Goal: Information Seeking & Learning: Learn about a topic

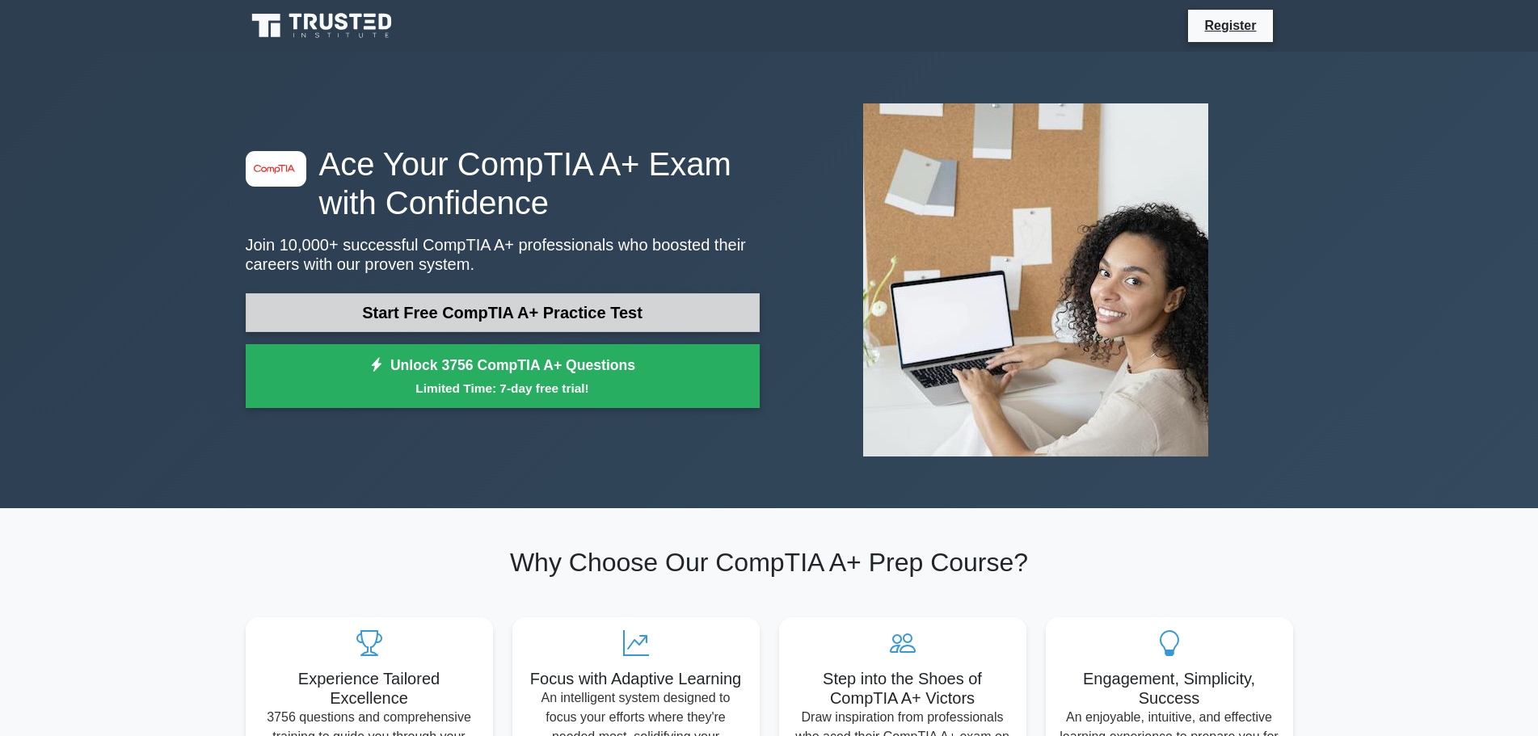
click at [622, 301] on link "Start Free CompTIA A+ Practice Test" at bounding box center [503, 312] width 514 height 39
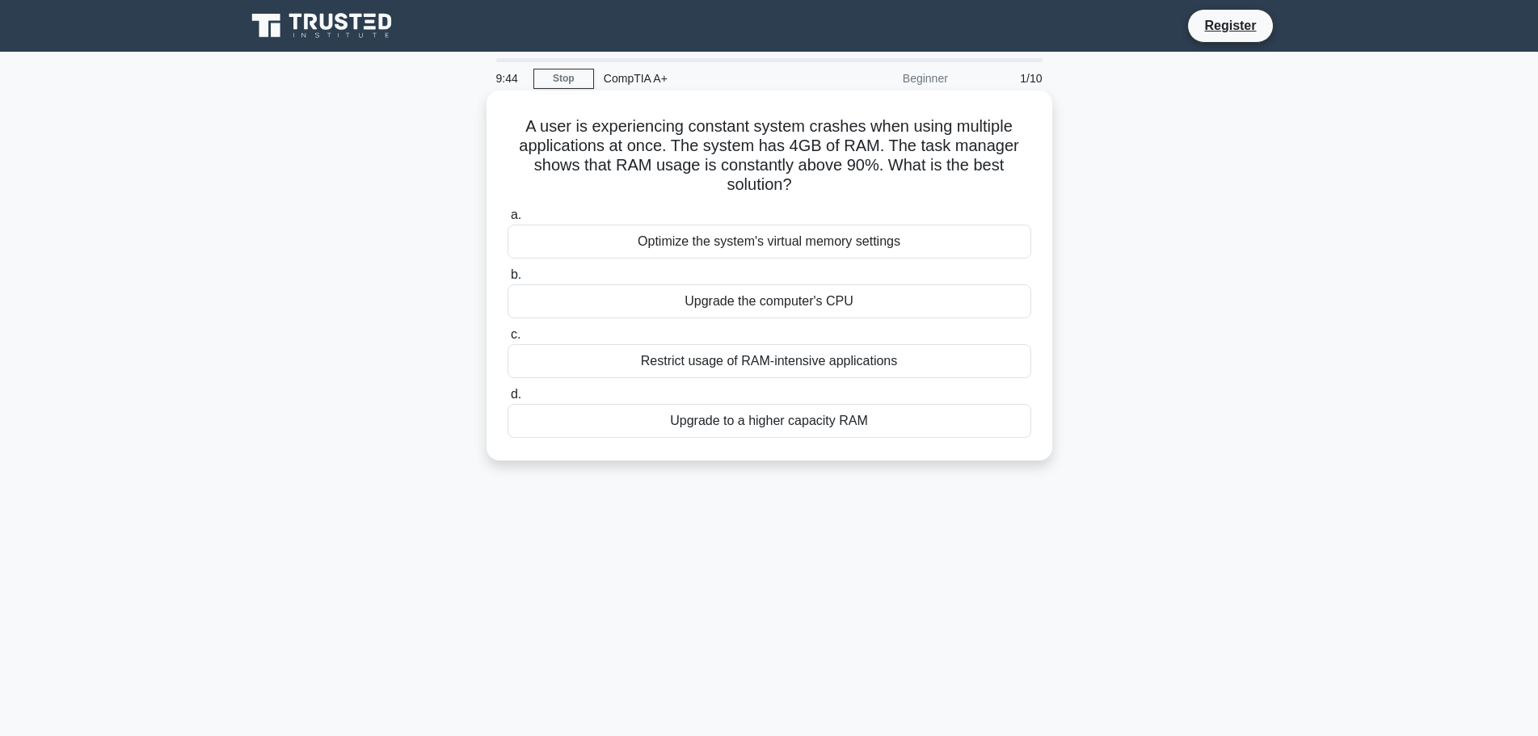
click at [843, 428] on div "Upgrade to a higher capacity RAM" at bounding box center [770, 421] width 524 height 34
click at [508, 400] on input "d. Upgrade to a higher capacity RAM" at bounding box center [508, 395] width 0 height 11
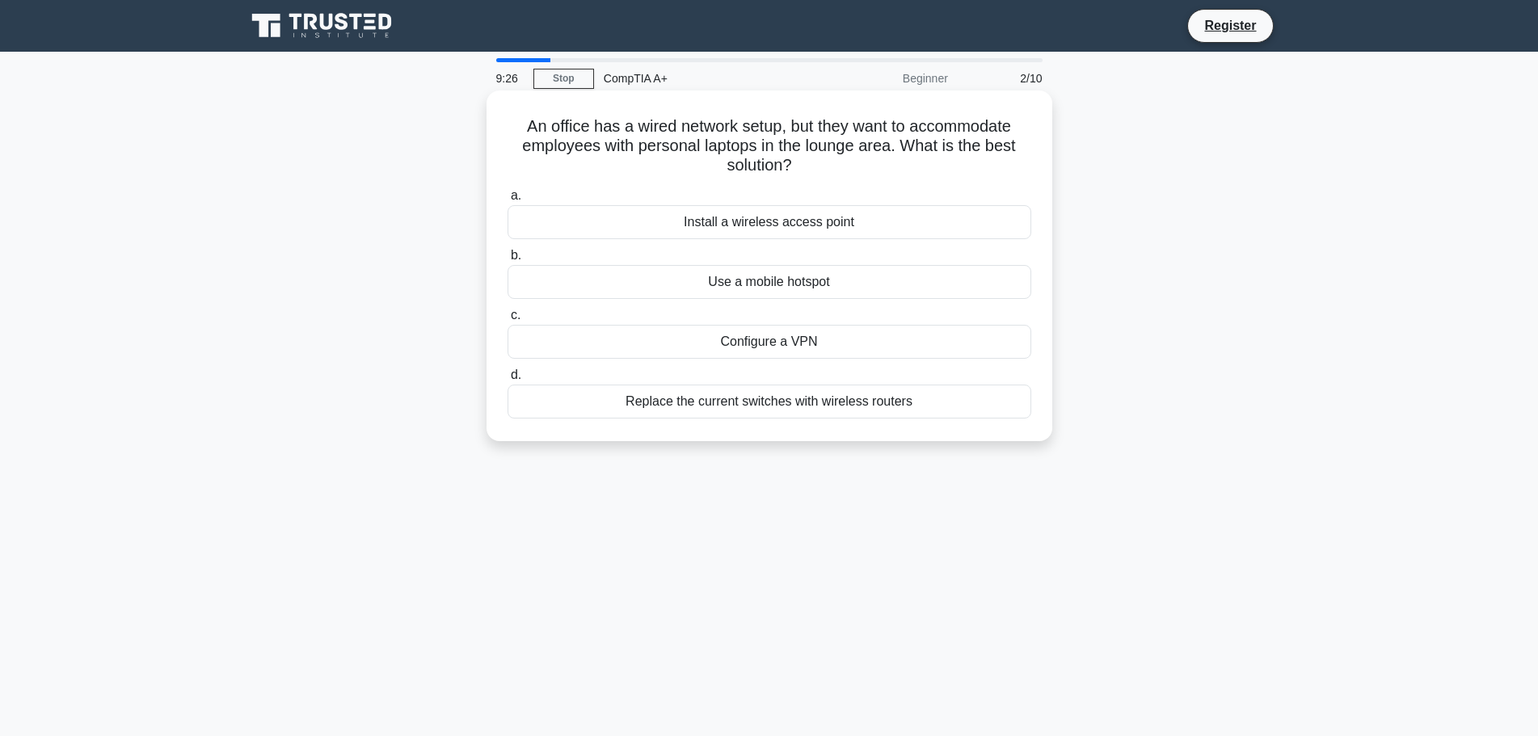
click at [807, 225] on div "Install a wireless access point" at bounding box center [770, 222] width 524 height 34
click at [508, 201] on input "a. Install a wireless access point" at bounding box center [508, 196] width 0 height 11
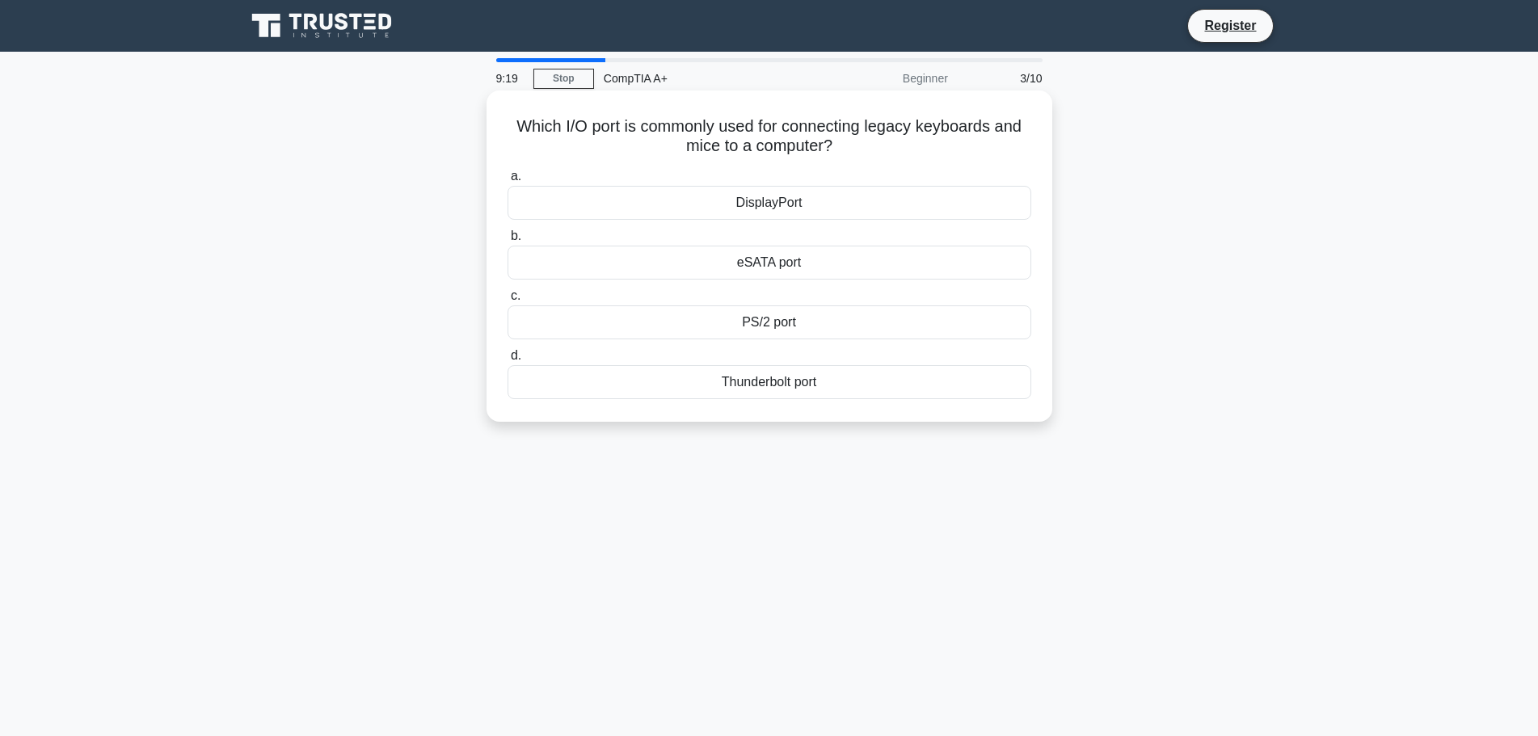
click at [790, 322] on div "PS/2 port" at bounding box center [770, 323] width 524 height 34
click at [508, 301] on input "c. PS/2 port" at bounding box center [508, 296] width 0 height 11
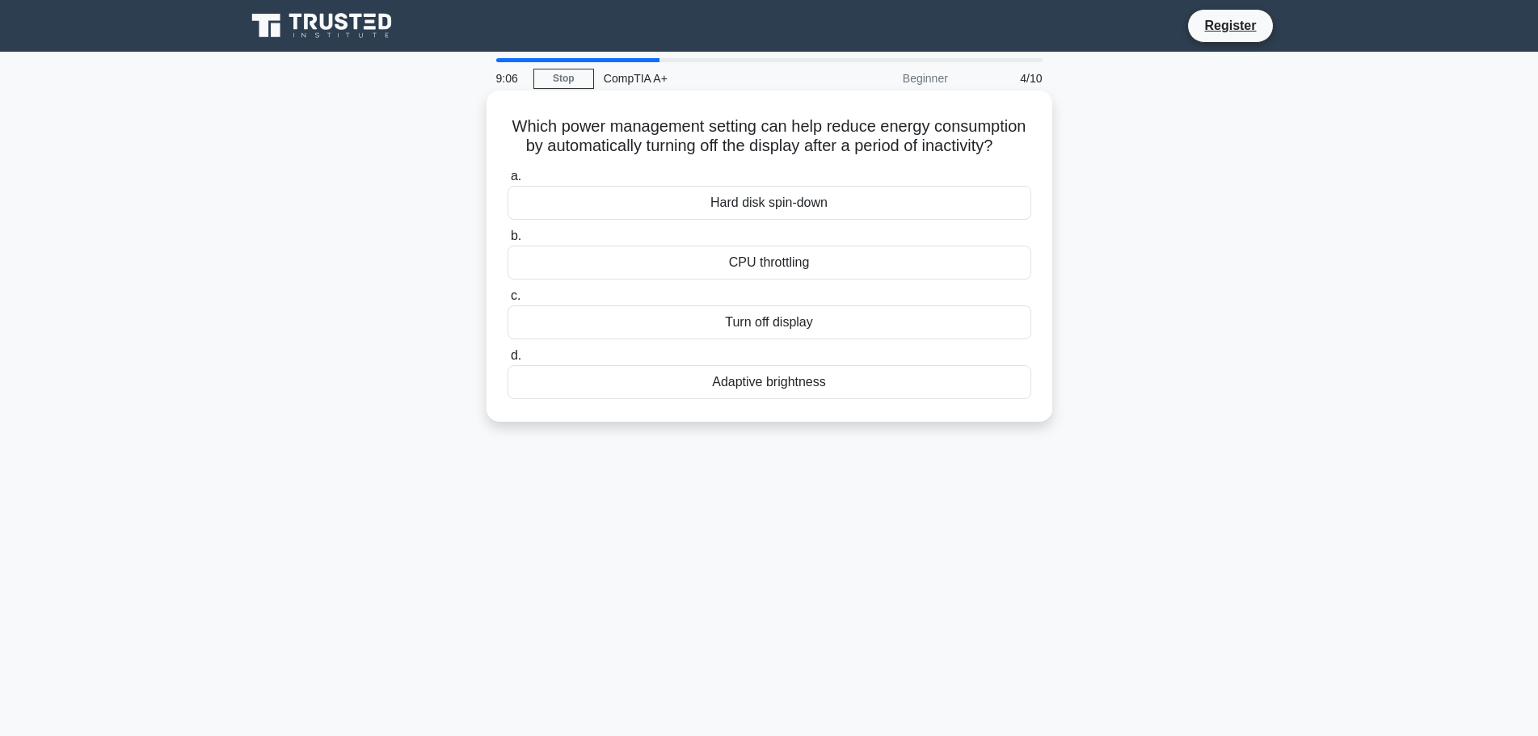
click at [778, 339] on div "Turn off display" at bounding box center [770, 323] width 524 height 34
click at [508, 301] on input "c. Turn off display" at bounding box center [508, 296] width 0 height 11
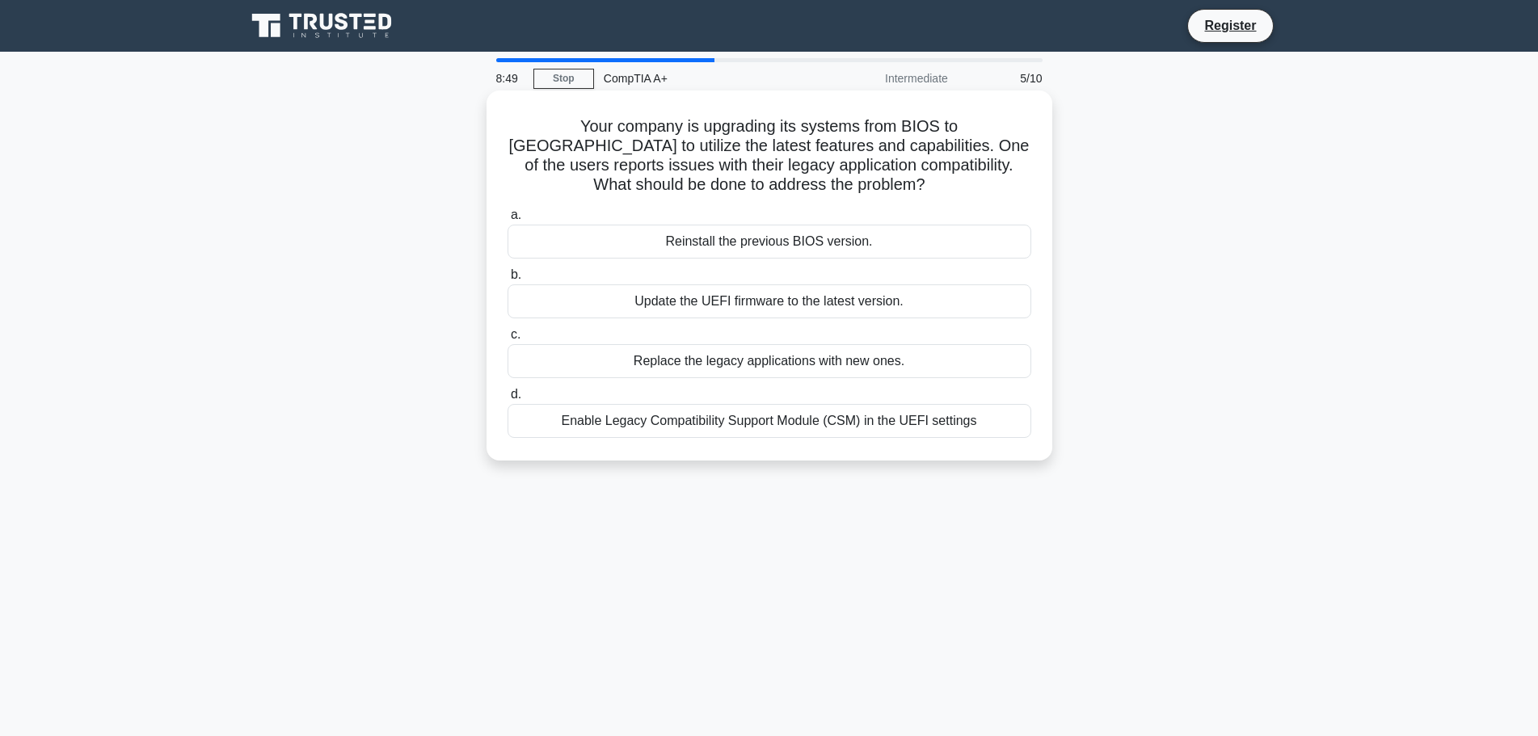
click at [833, 428] on div "Enable Legacy Compatibility Support Module (CSM) in the UEFI settings" at bounding box center [770, 421] width 524 height 34
click at [508, 400] on input "d. Enable Legacy Compatibility Support Module (CSM) in the UEFI settings" at bounding box center [508, 395] width 0 height 11
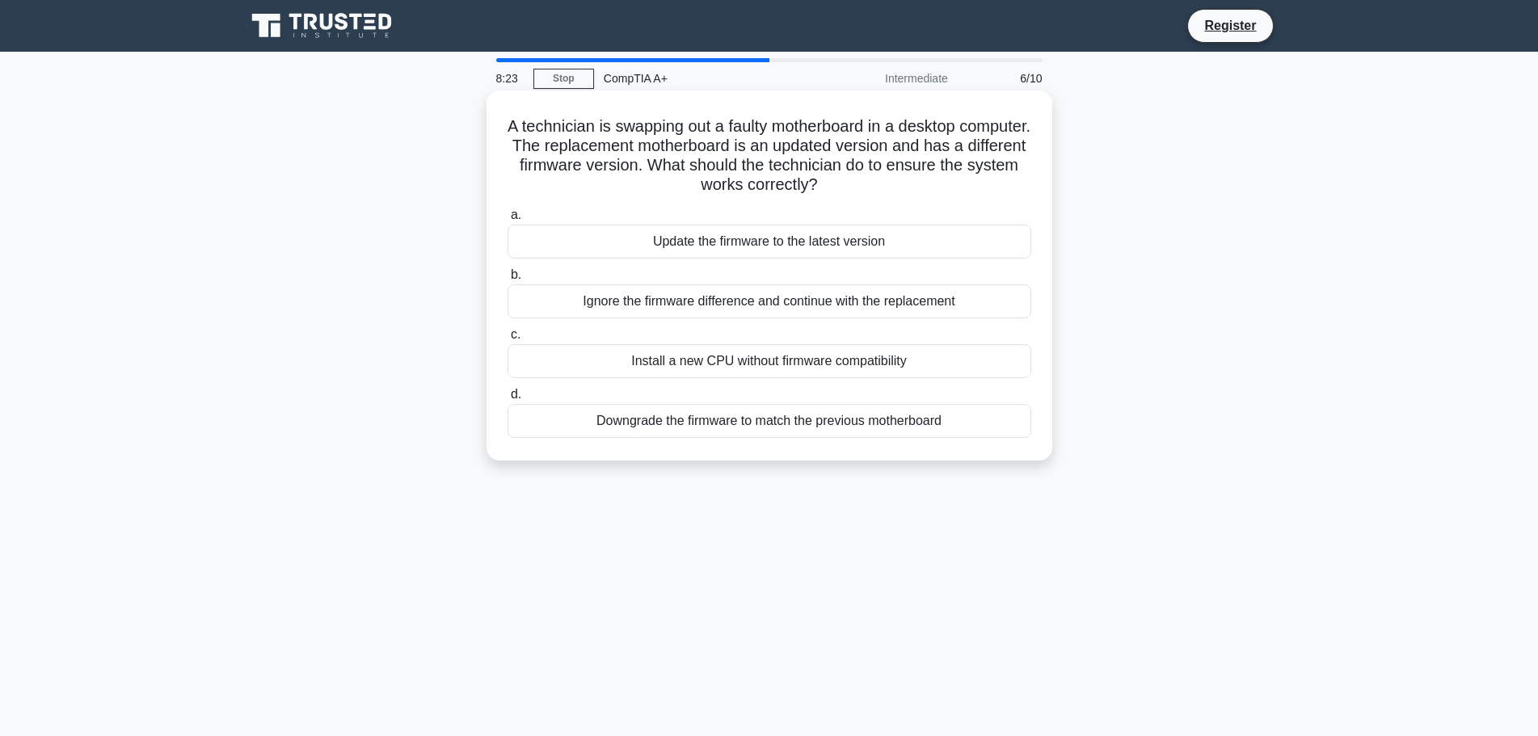
click at [841, 429] on div "Downgrade the firmware to match the previous motherboard" at bounding box center [770, 421] width 524 height 34
click at [508, 400] on input "d. Downgrade the firmware to match the previous motherboard" at bounding box center [508, 395] width 0 height 11
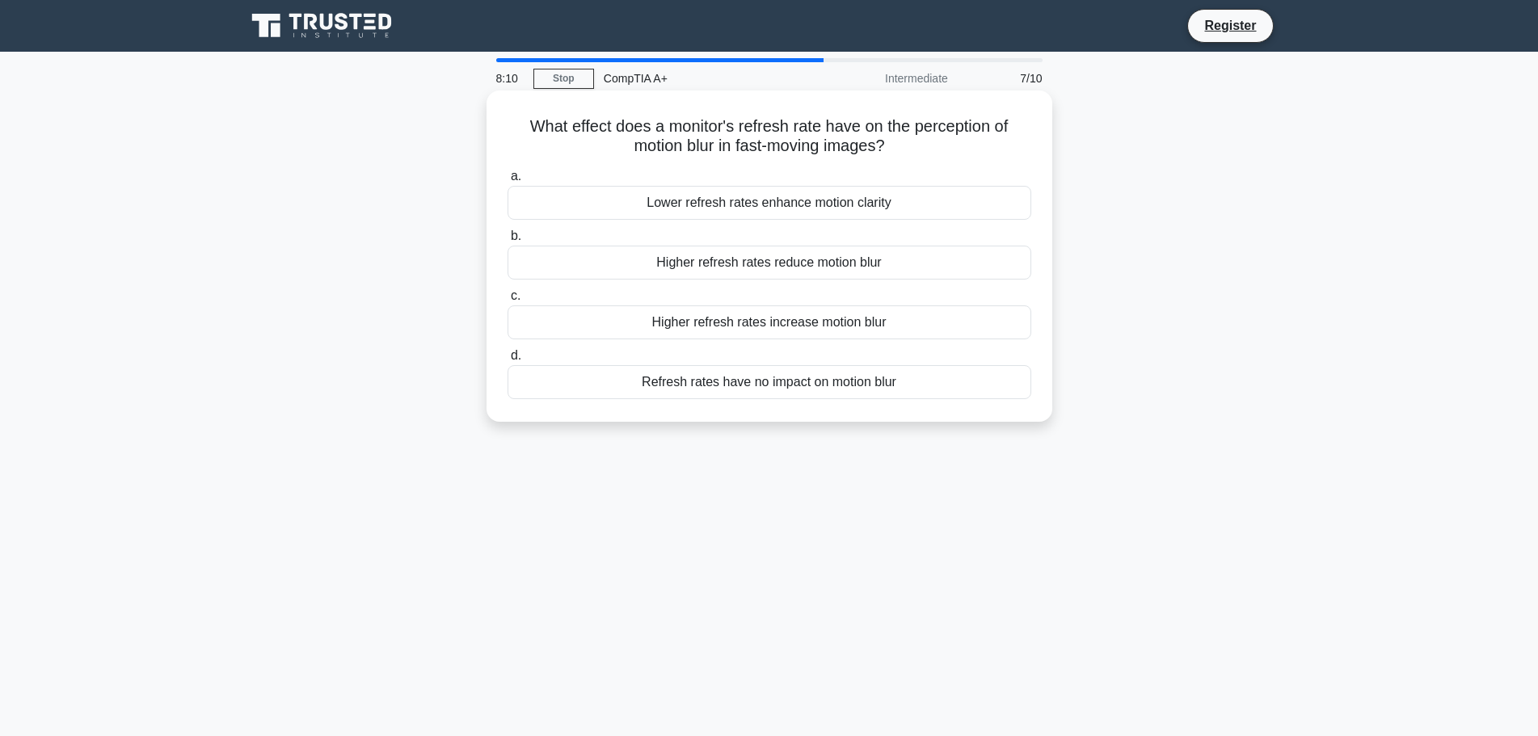
click at [766, 263] on div "Higher refresh rates reduce motion blur" at bounding box center [770, 263] width 524 height 34
click at [508, 242] on input "b. Higher refresh rates reduce motion blur" at bounding box center [508, 236] width 0 height 11
click at [765, 387] on div "Replace the CMOS battery" at bounding box center [770, 382] width 524 height 34
click at [508, 361] on input "d. Replace the CMOS battery" at bounding box center [508, 356] width 0 height 11
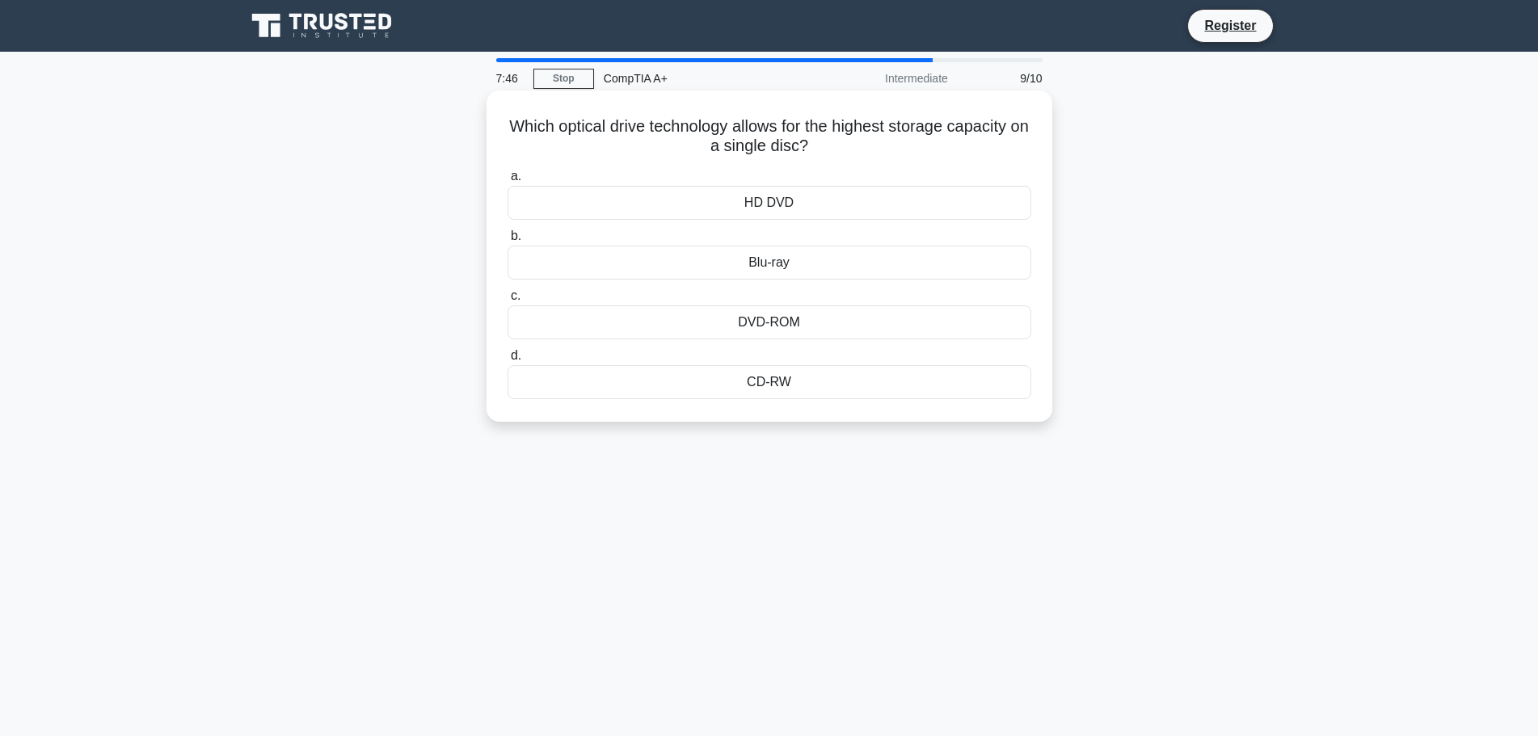
click at [789, 322] on div "DVD-ROM" at bounding box center [770, 323] width 524 height 34
click at [508, 301] on input "c. DVD-ROM" at bounding box center [508, 296] width 0 height 11
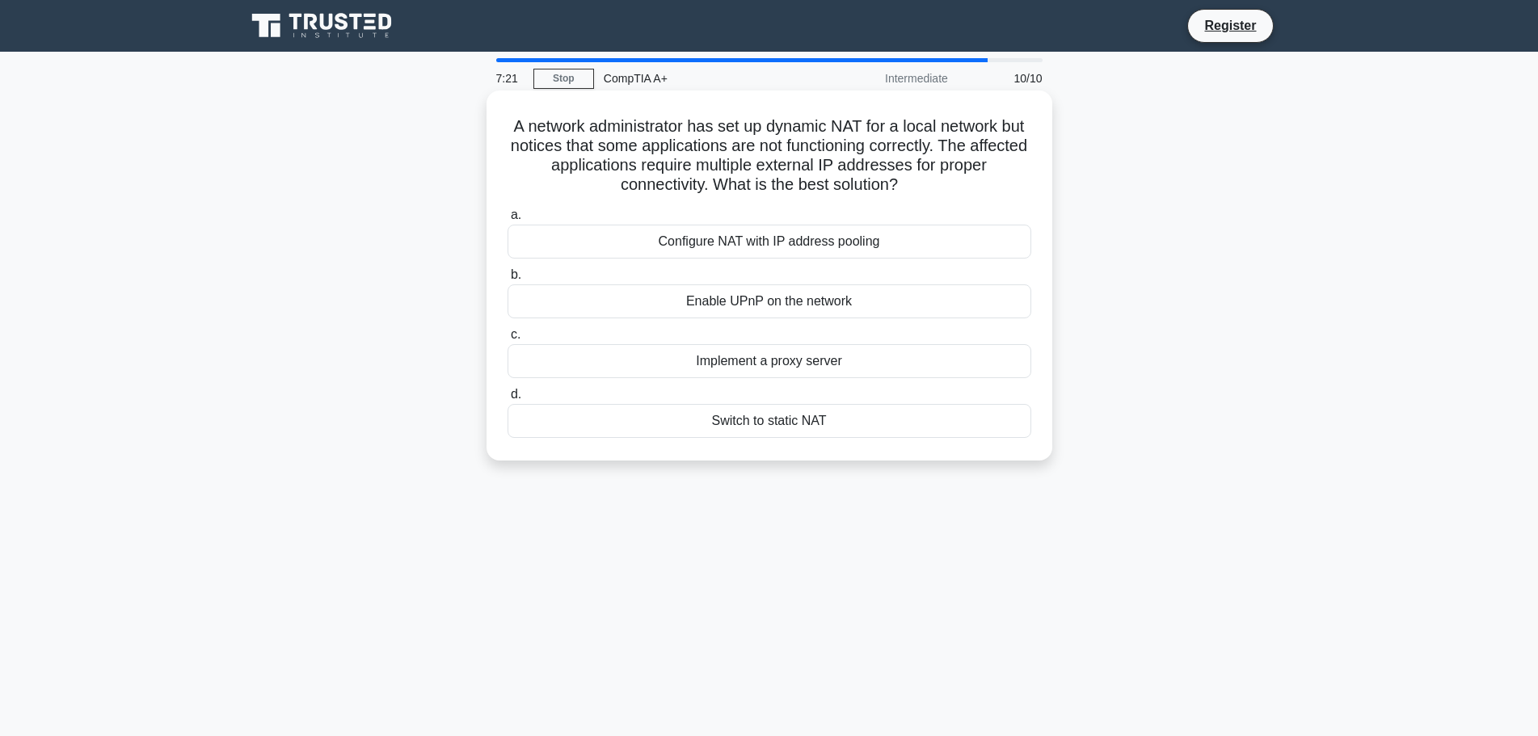
click at [742, 431] on div "Switch to static NAT" at bounding box center [770, 421] width 524 height 34
click at [508, 400] on input "d. Switch to static NAT" at bounding box center [508, 395] width 0 height 11
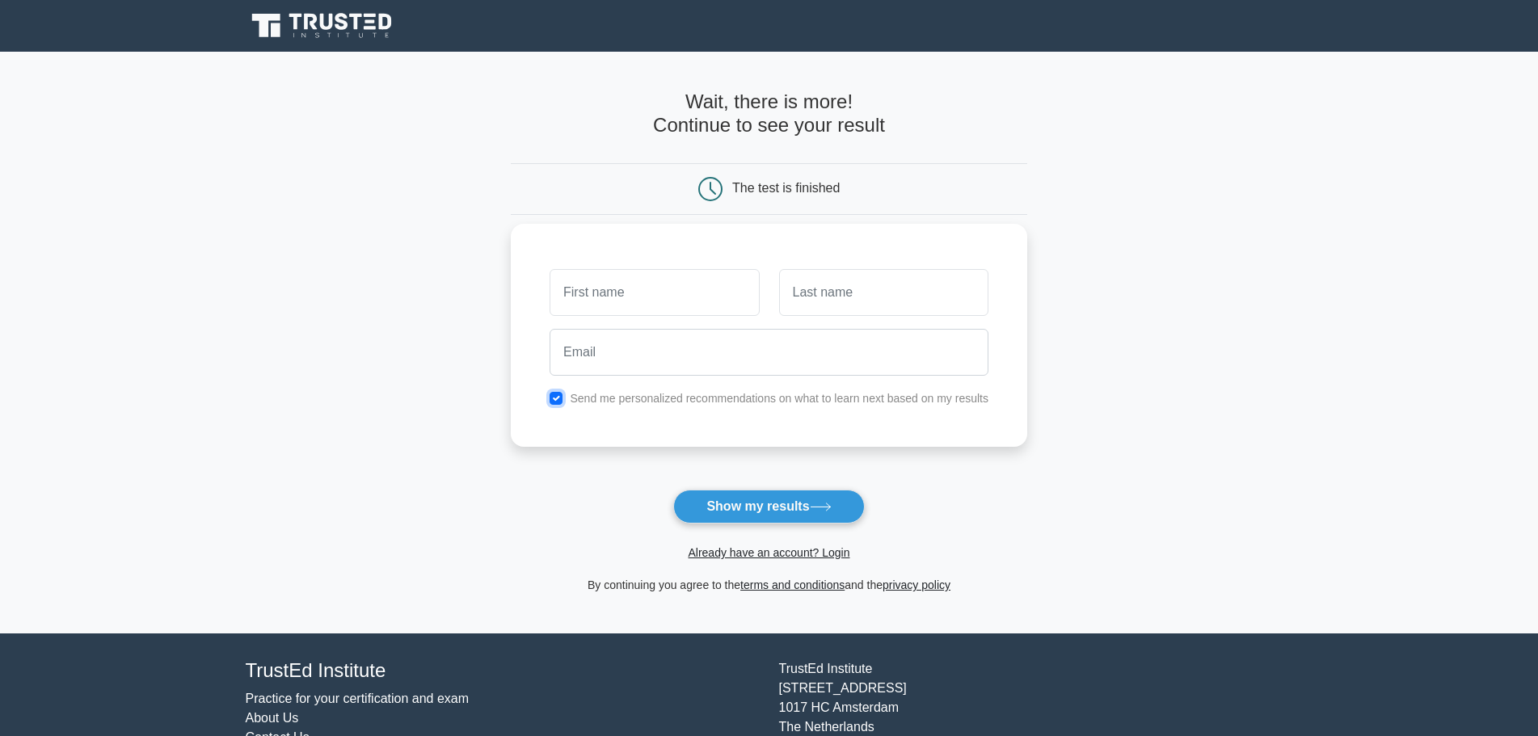
click at [554, 396] on input "checkbox" at bounding box center [556, 398] width 13 height 13
checkbox input "false"
click at [764, 519] on button "Show my results" at bounding box center [768, 507] width 191 height 34
drag, startPoint x: 679, startPoint y: 275, endPoint x: 672, endPoint y: 289, distance: 15.5
click at [678, 276] on input "text" at bounding box center [654, 292] width 209 height 47
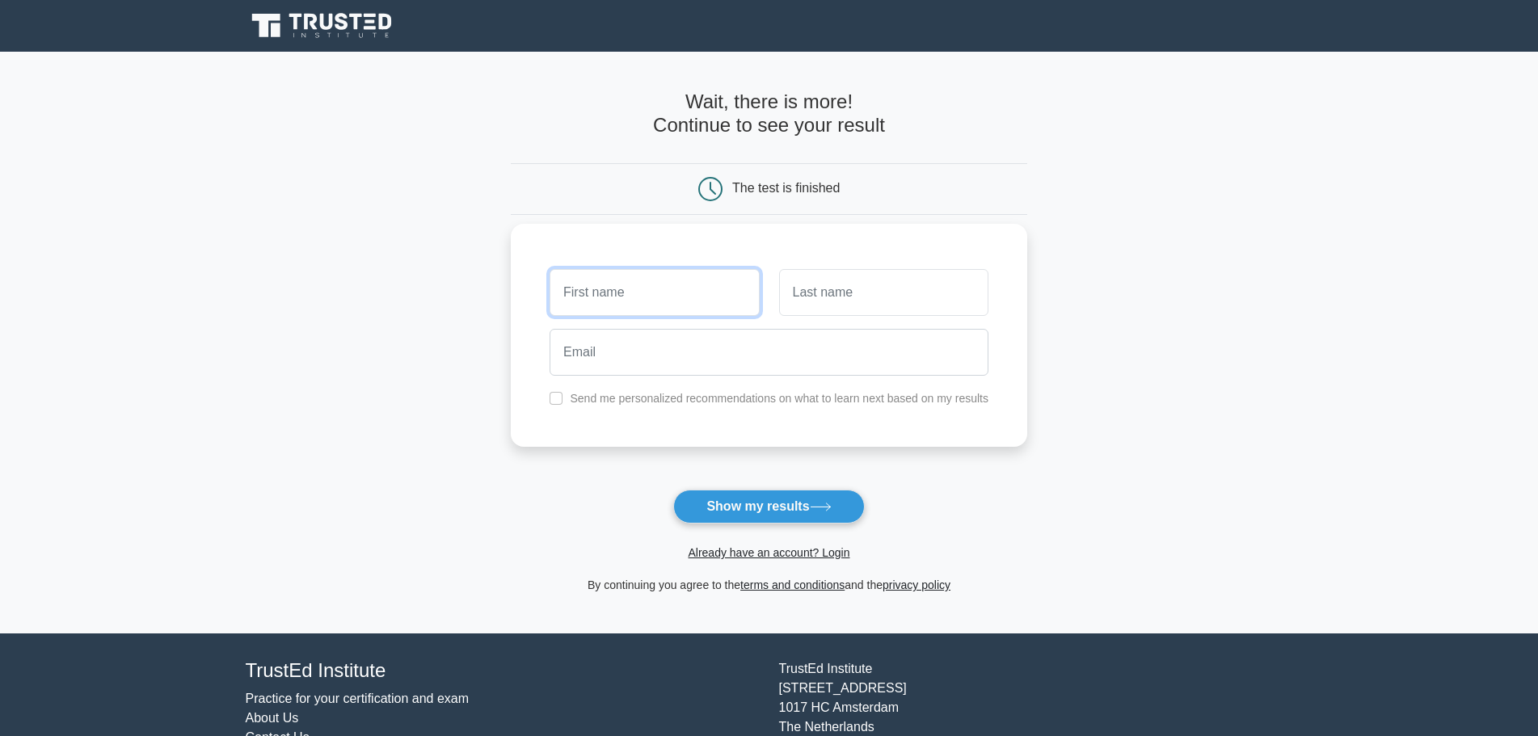
click at [671, 293] on input "text" at bounding box center [654, 292] width 209 height 47
type input "rick"
type input "sanchez"
click at [769, 525] on div "Already have an account? Login" at bounding box center [769, 543] width 516 height 39
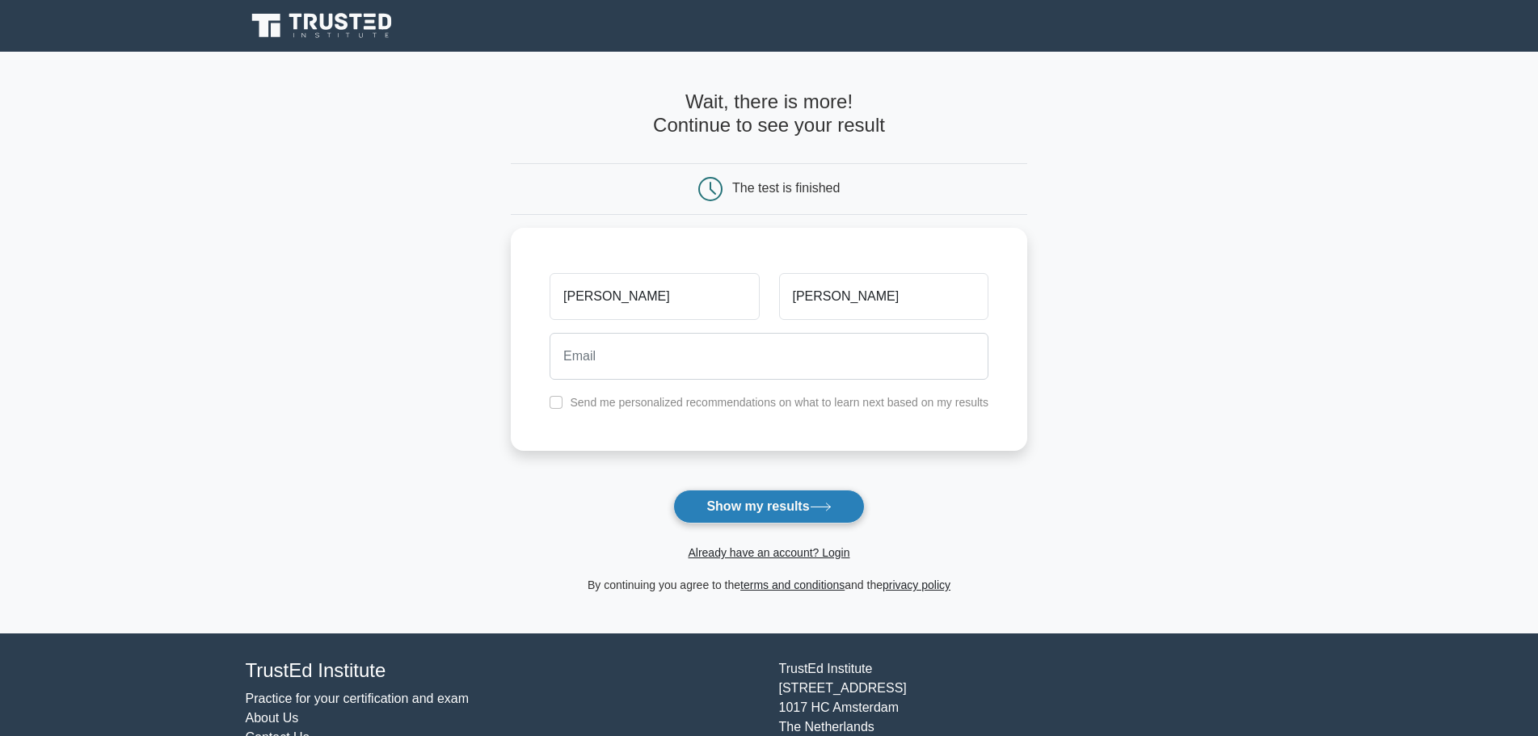
click at [772, 504] on button "Show my results" at bounding box center [768, 507] width 191 height 34
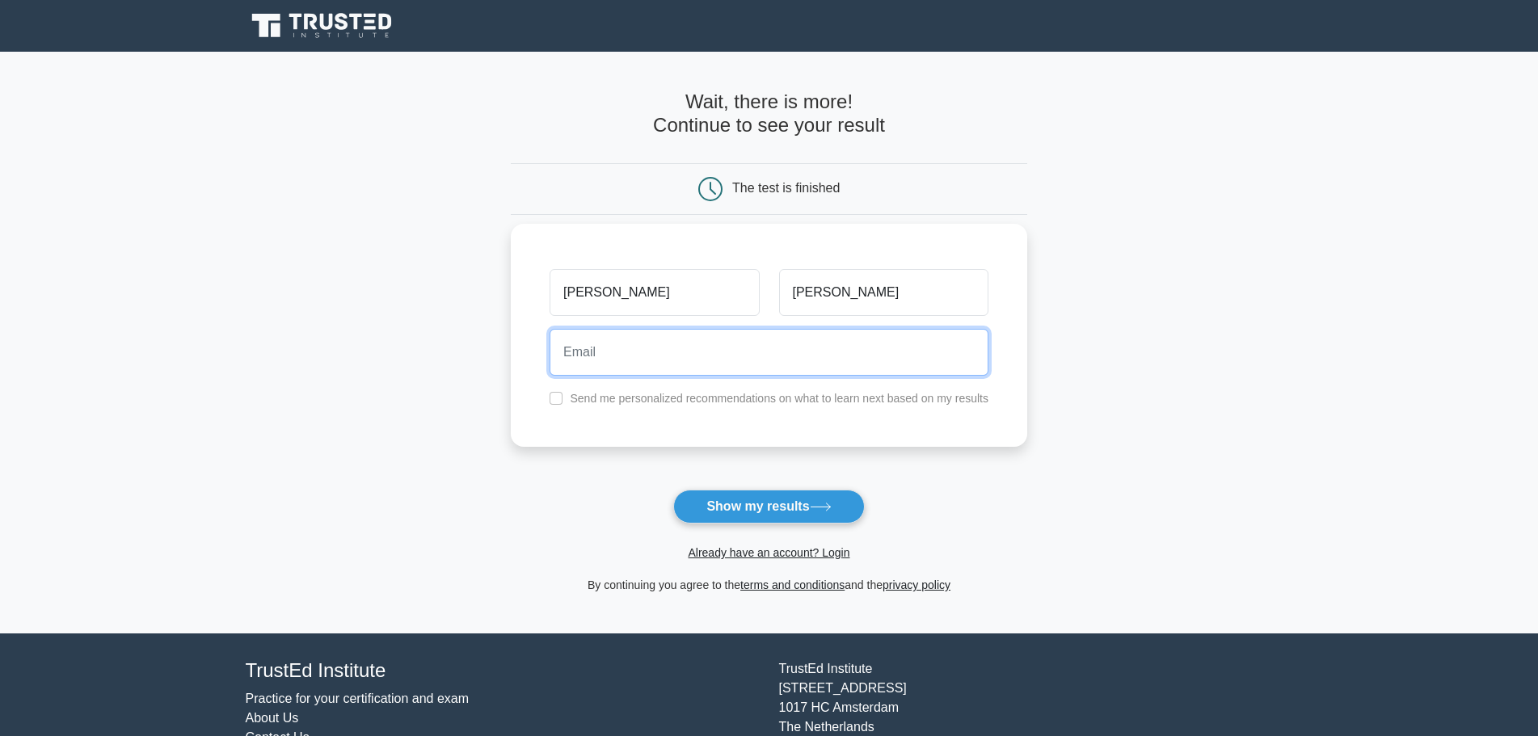
click at [725, 356] on input "email" at bounding box center [769, 352] width 439 height 47
type input "ricksanchez@gmail.com"
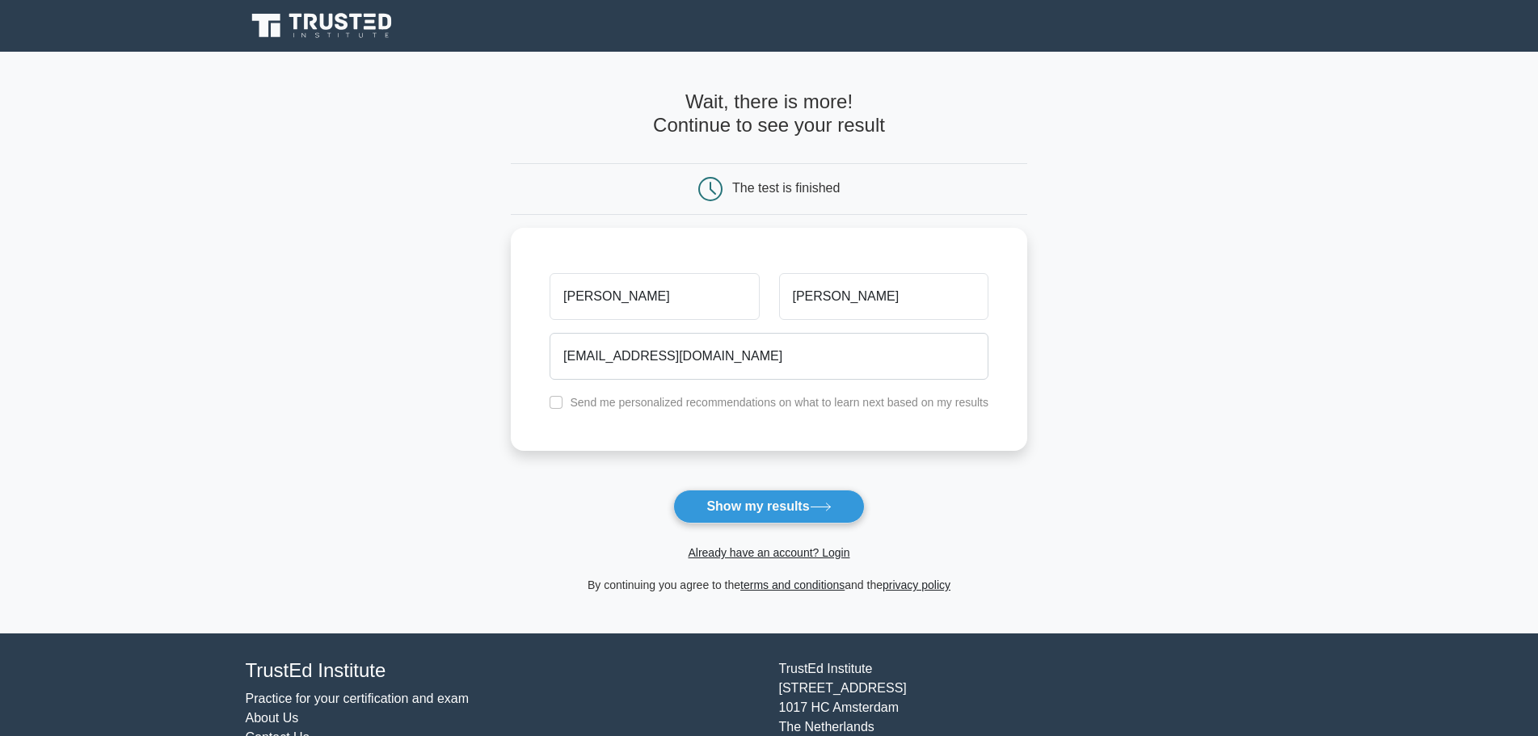
click at [733, 484] on form "Wait, there is more! Continue to see your result The test is finished rick sanc…" at bounding box center [769, 343] width 516 height 504
click at [733, 508] on button "Show my results" at bounding box center [768, 507] width 191 height 34
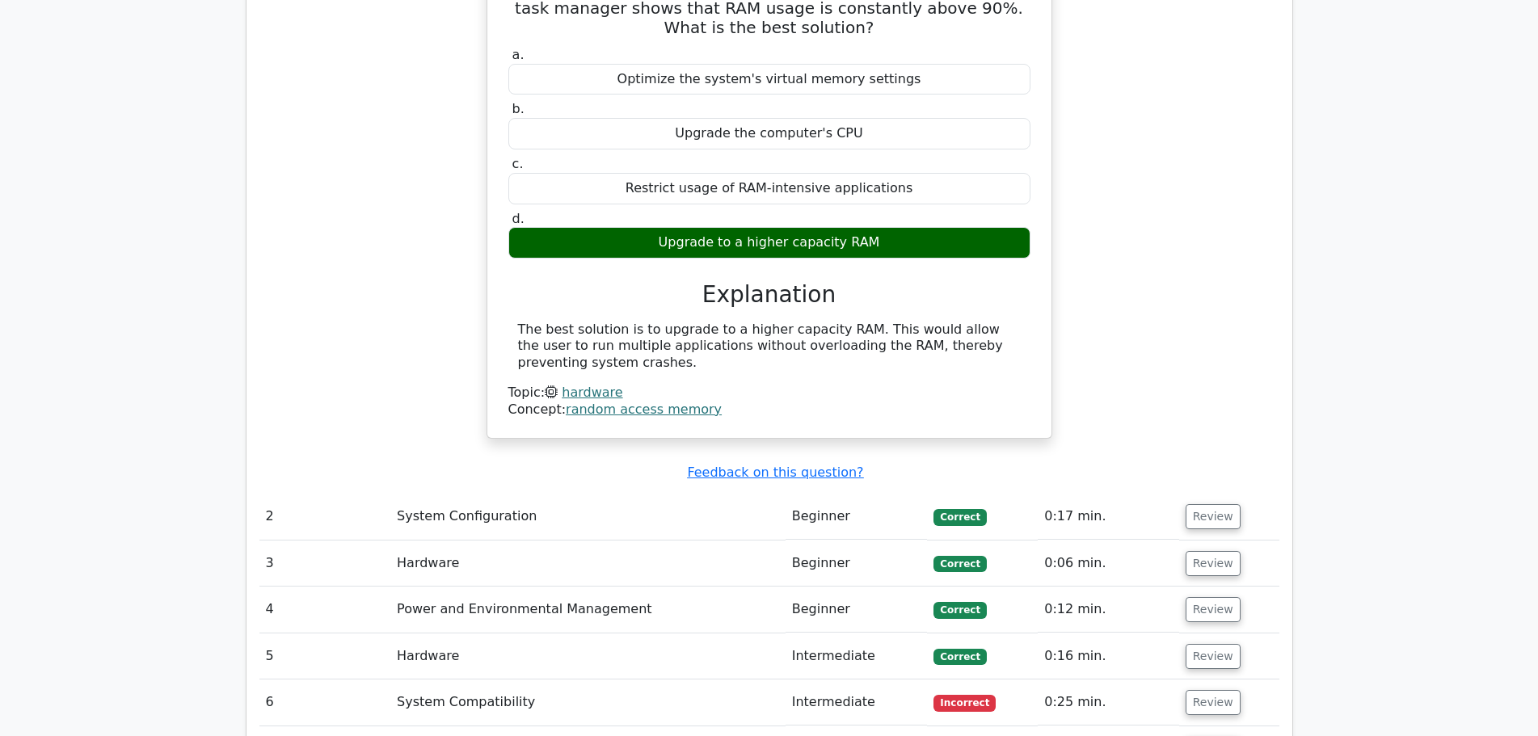
scroll to position [1455, 0]
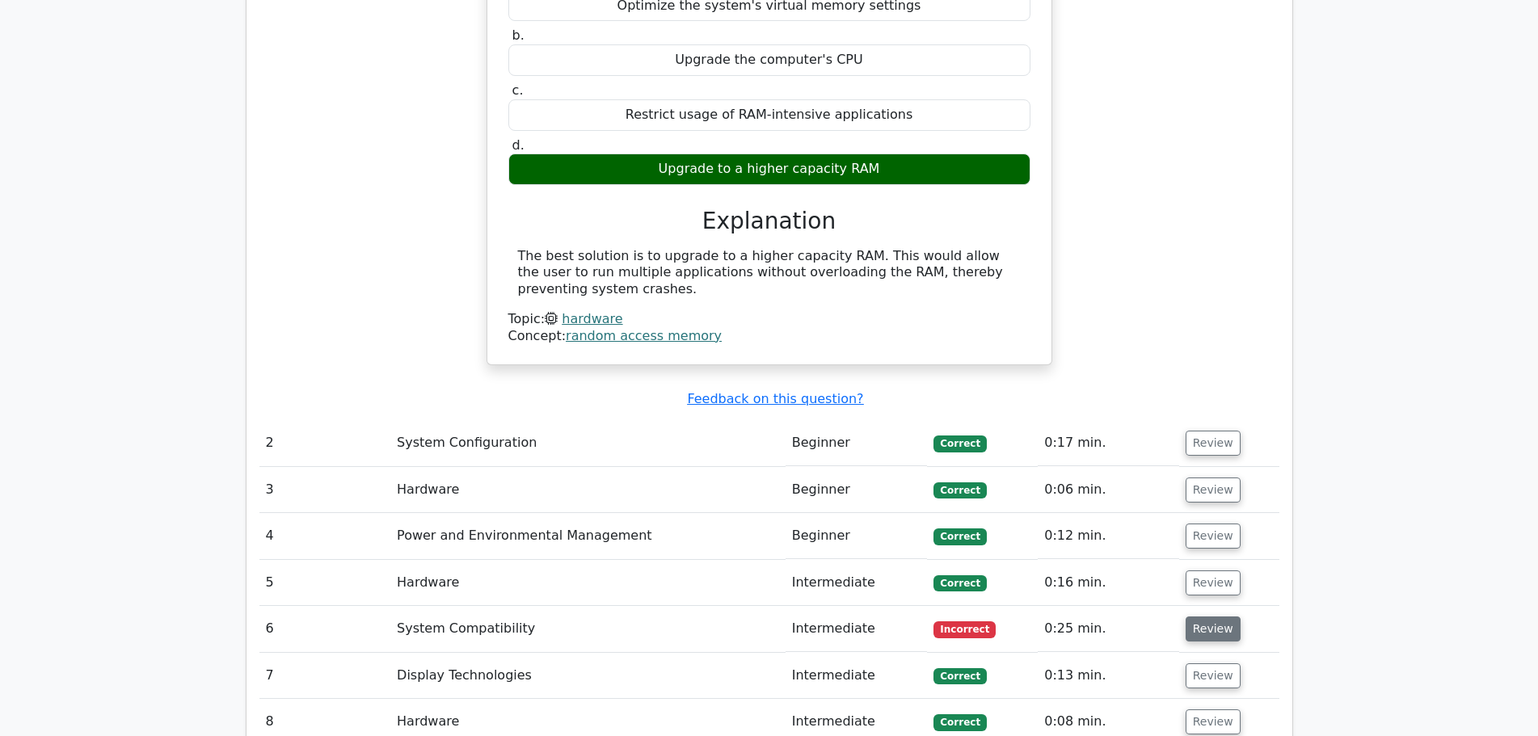
click at [1224, 617] on button "Review" at bounding box center [1213, 629] width 55 height 25
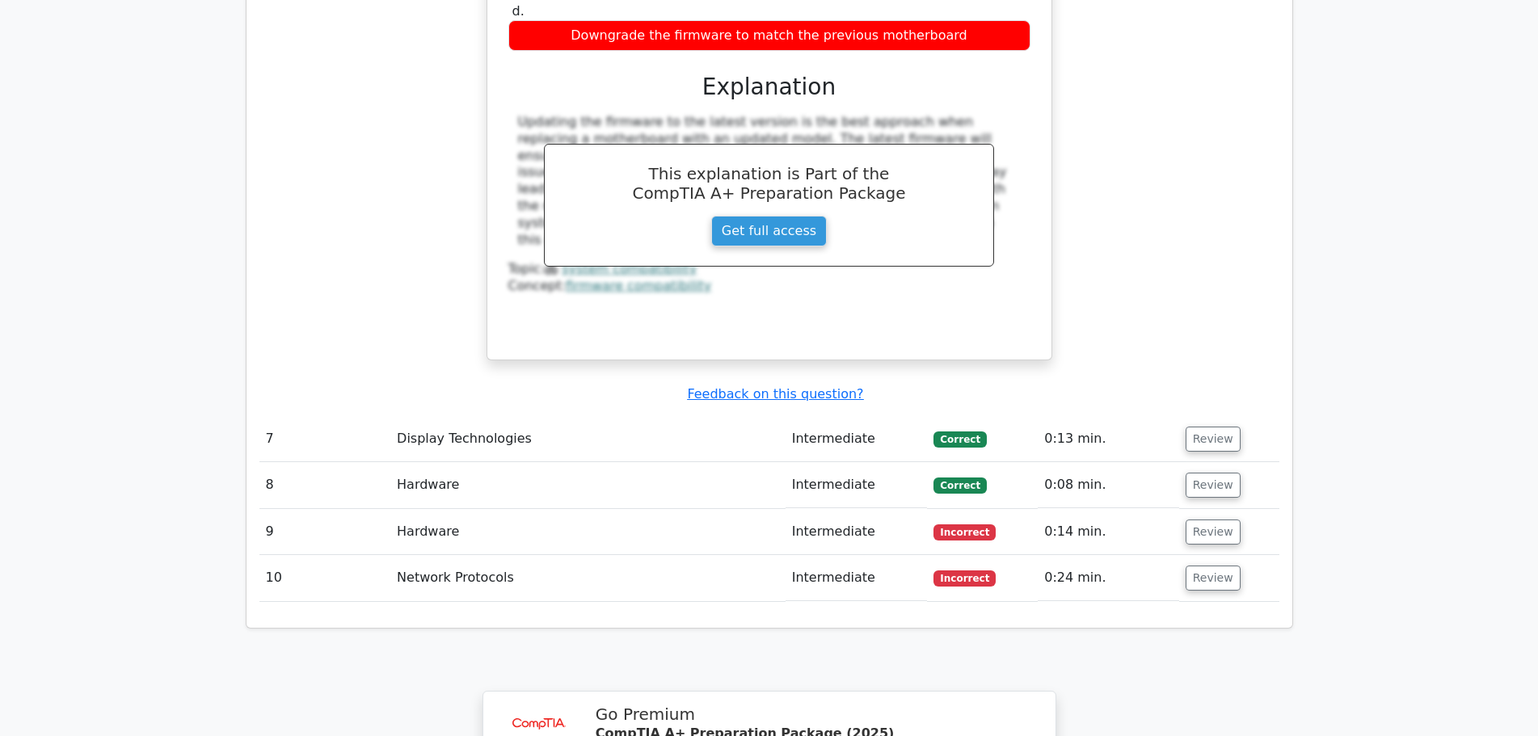
scroll to position [2425, 0]
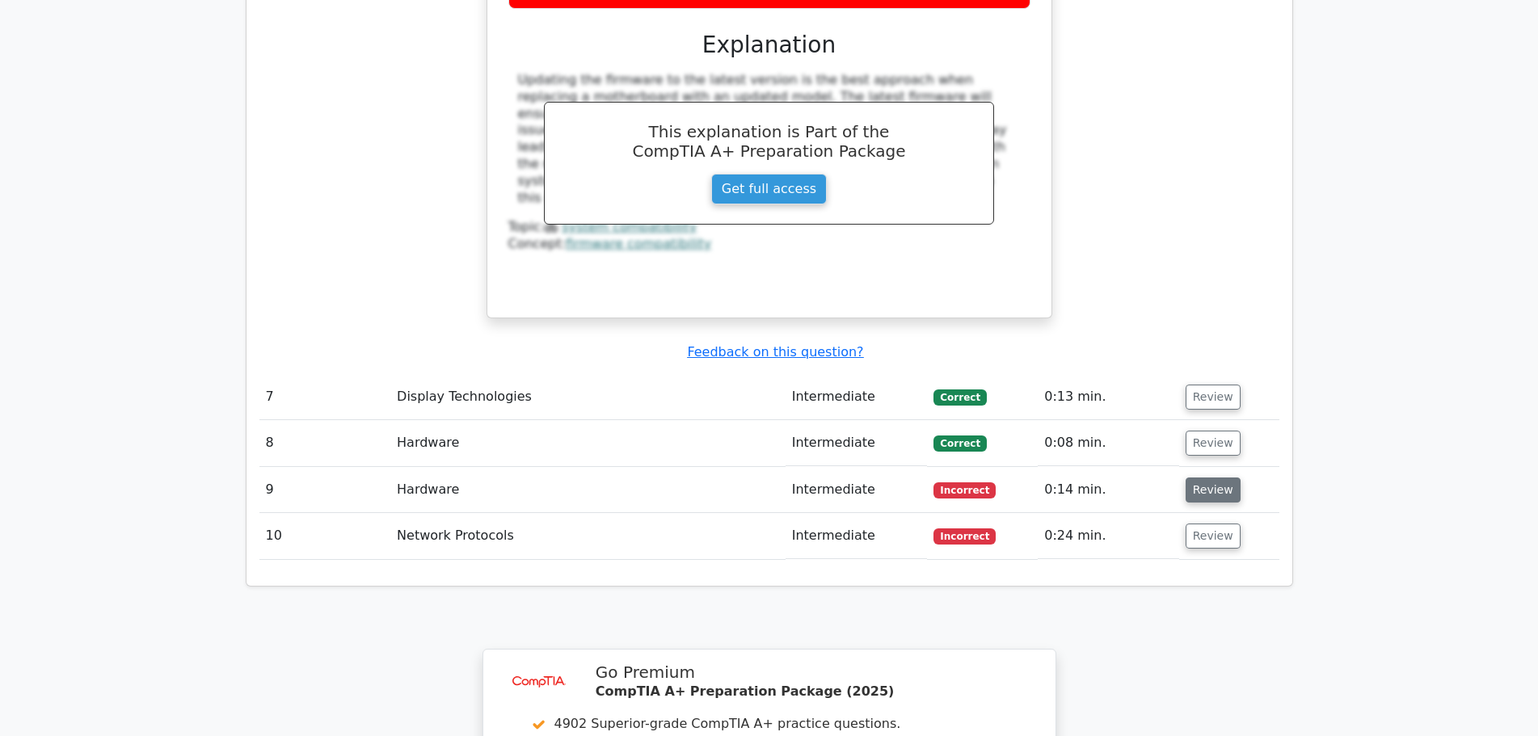
click at [1201, 478] on button "Review" at bounding box center [1213, 490] width 55 height 25
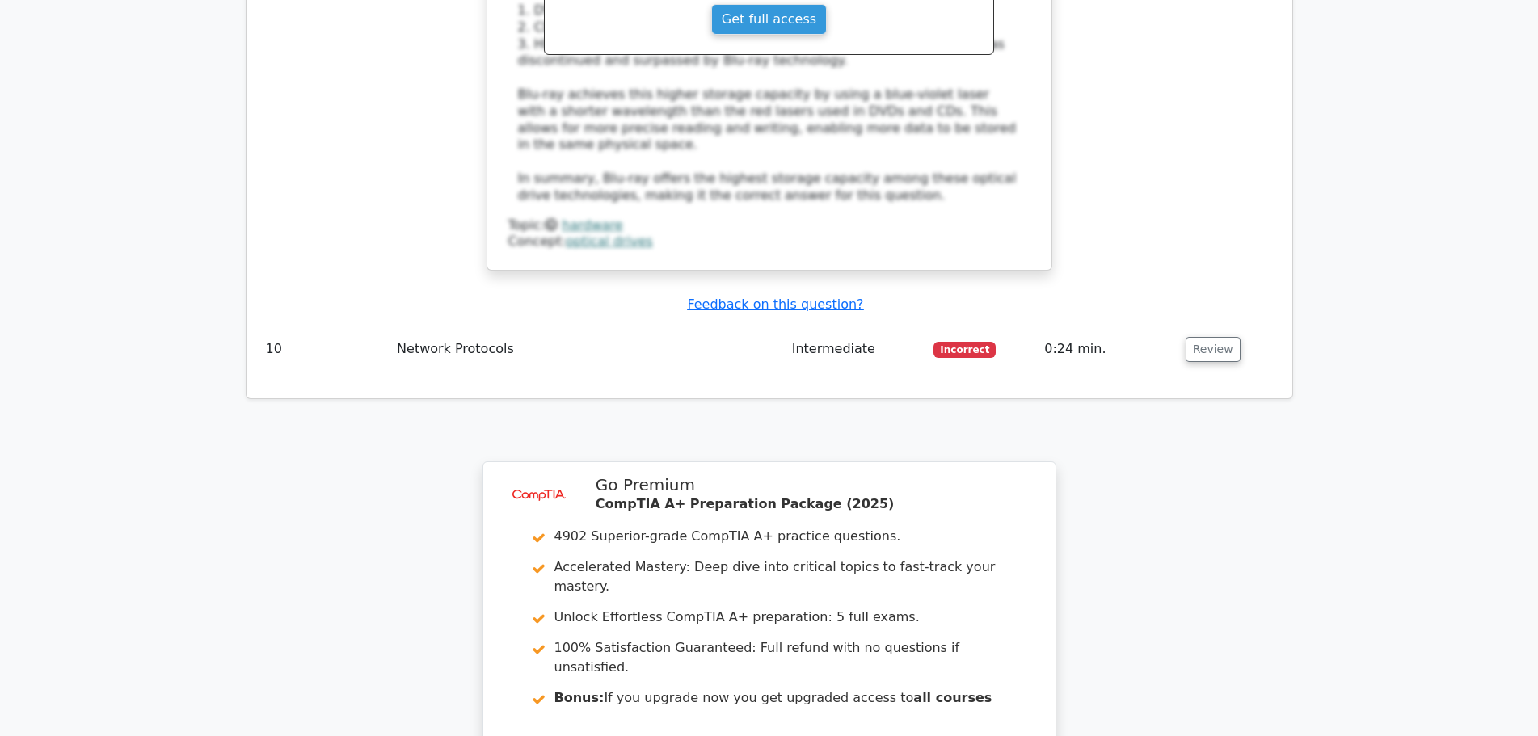
scroll to position [3395, 0]
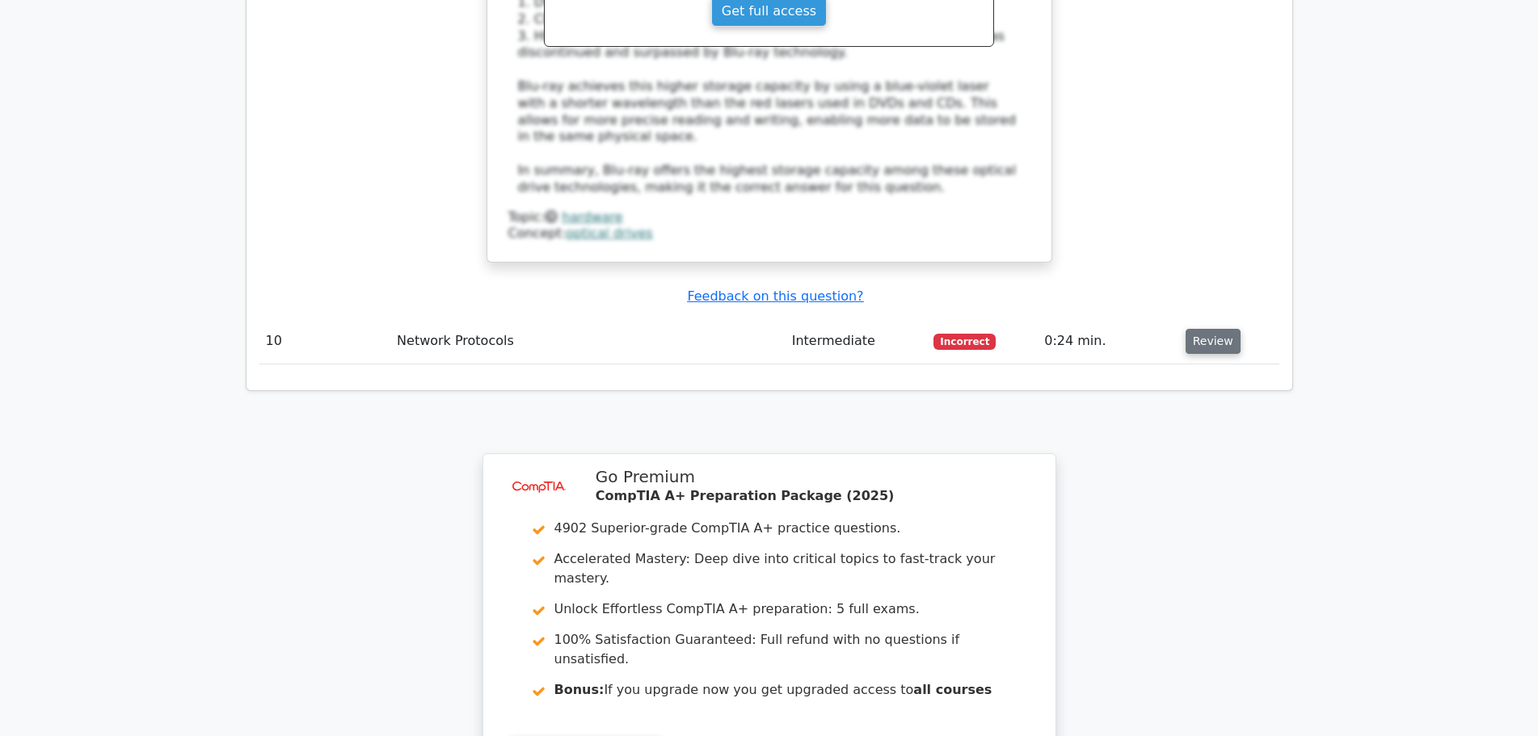
click at [1203, 329] on button "Review" at bounding box center [1213, 341] width 55 height 25
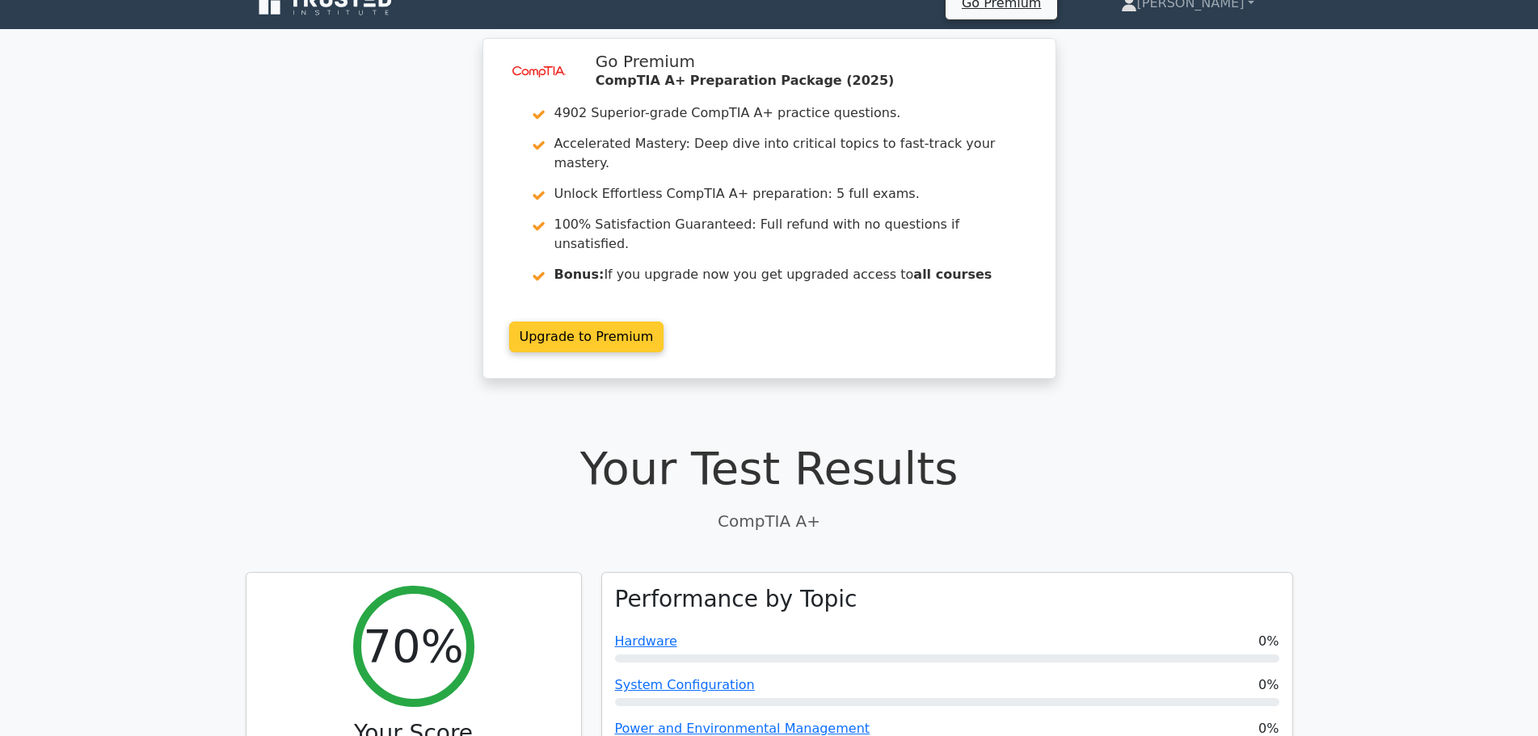
scroll to position [0, 0]
